Goal: Transaction & Acquisition: Purchase product/service

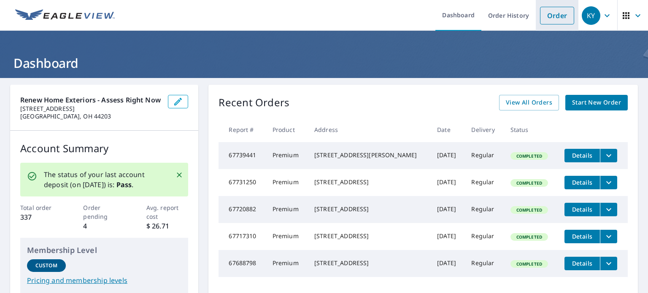
click at [554, 16] on link "Order" at bounding box center [557, 16] width 34 height 18
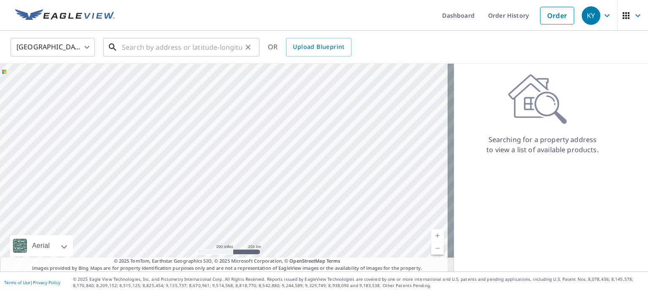
click at [236, 50] on input "text" at bounding box center [182, 47] width 120 height 24
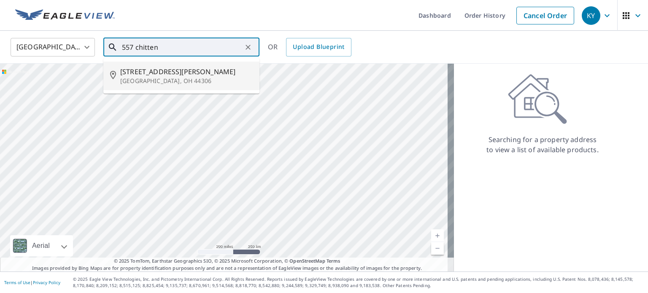
click at [172, 73] on span "[STREET_ADDRESS][PERSON_NAME]" at bounding box center [186, 72] width 133 height 10
type input "[STREET_ADDRESS][PERSON_NAME]"
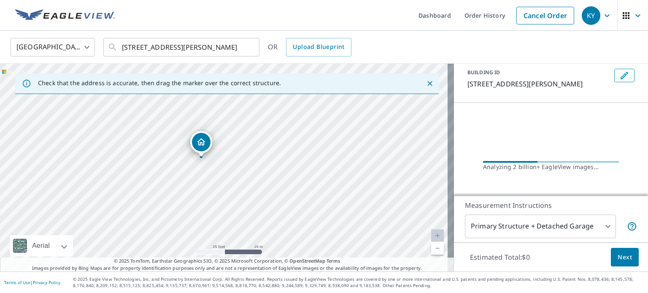
scroll to position [64, 0]
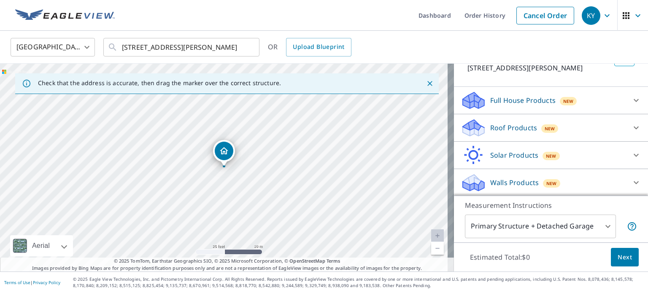
click at [512, 130] on p "Roof Products" at bounding box center [514, 128] width 47 height 10
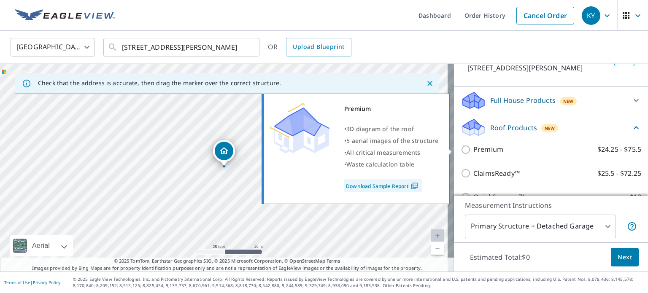
click at [474, 150] on p "Premium" at bounding box center [489, 149] width 30 height 11
click at [473, 150] on input "Premium $24.25 - $75.5" at bounding box center [467, 150] width 13 height 10
checkbox input "true"
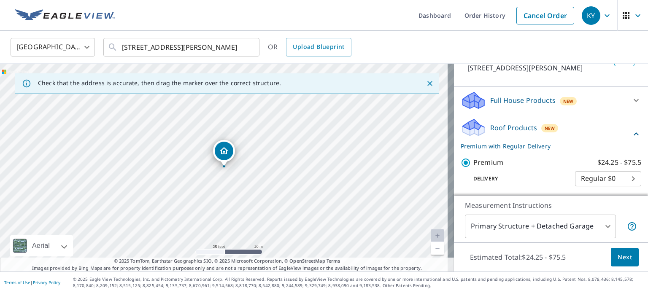
click at [626, 265] on button "Next" at bounding box center [625, 257] width 28 height 19
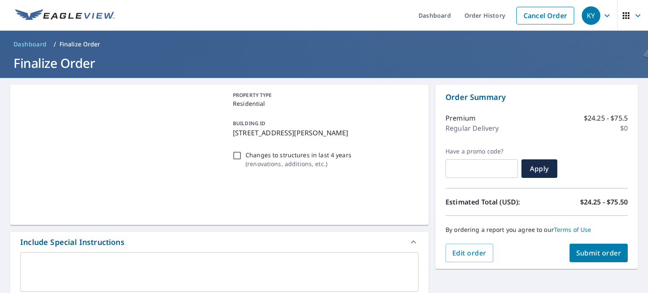
click at [599, 253] on span "Submit order" at bounding box center [599, 253] width 45 height 9
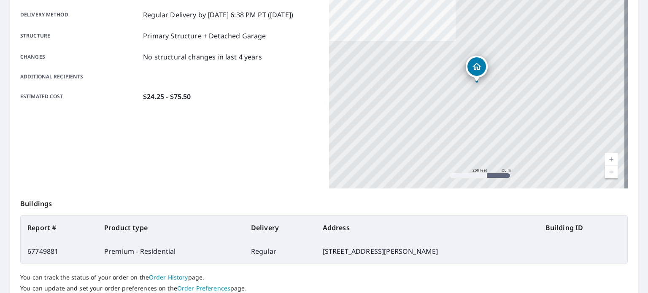
scroll to position [203, 0]
